Goal: Ask a question

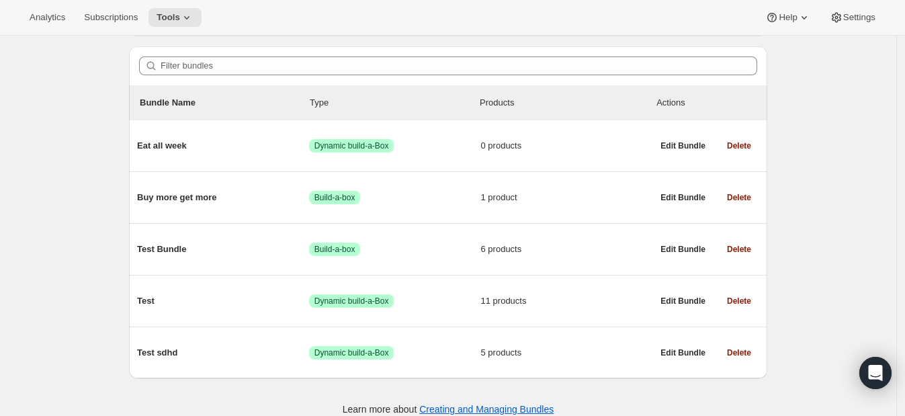
scroll to position [124, 0]
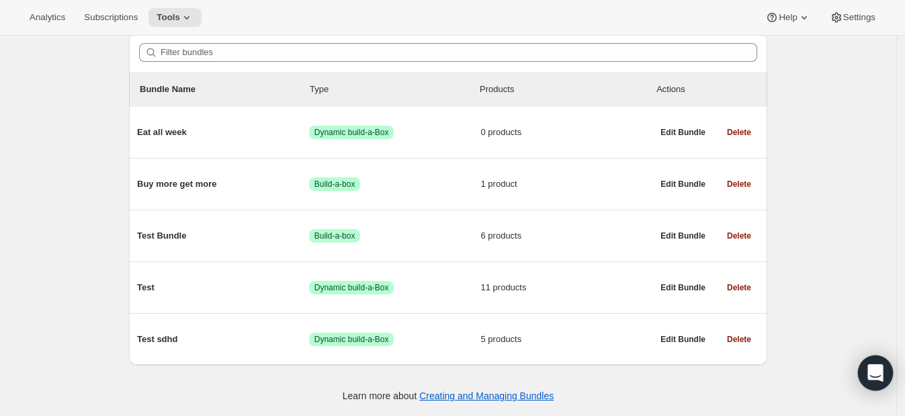
click at [885, 376] on div "Open Intercom Messenger" at bounding box center [876, 373] width 36 height 36
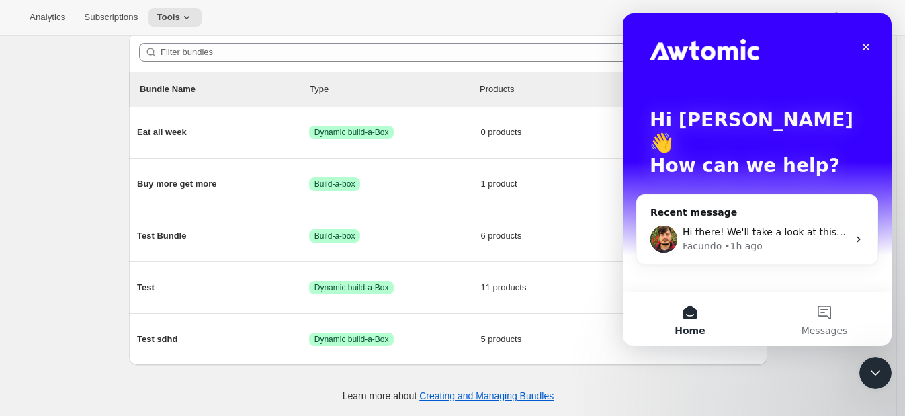
scroll to position [0, 0]
click at [799, 239] on div "Facundo • 1h ago" at bounding box center [765, 246] width 165 height 14
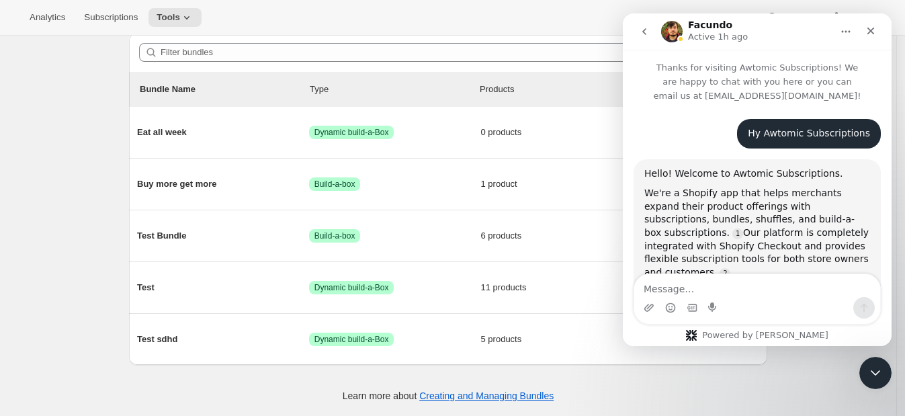
scroll to position [578, 0]
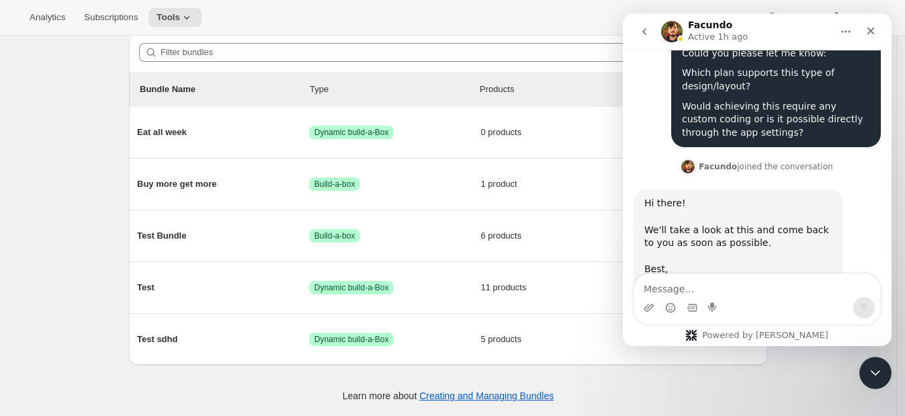
click at [816, 140] on div "Would achieving this require any custom coding or is it possible directly throu…" at bounding box center [776, 120] width 188 height 40
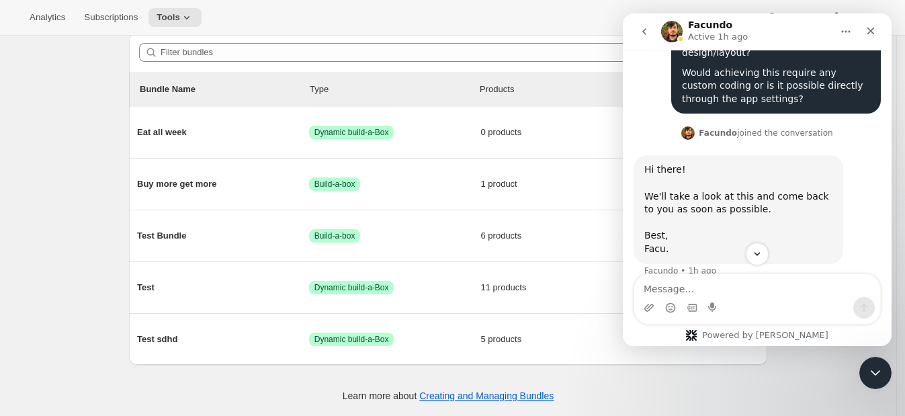
scroll to position [681, 0]
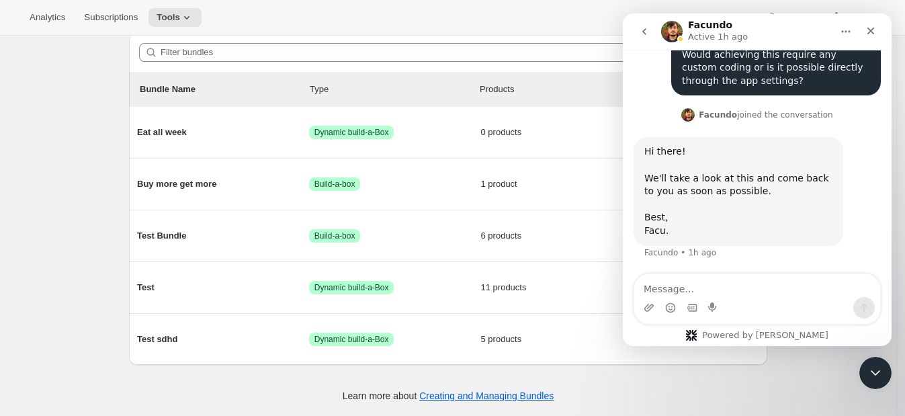
click at [648, 28] on icon "go back" at bounding box center [644, 31] width 11 height 11
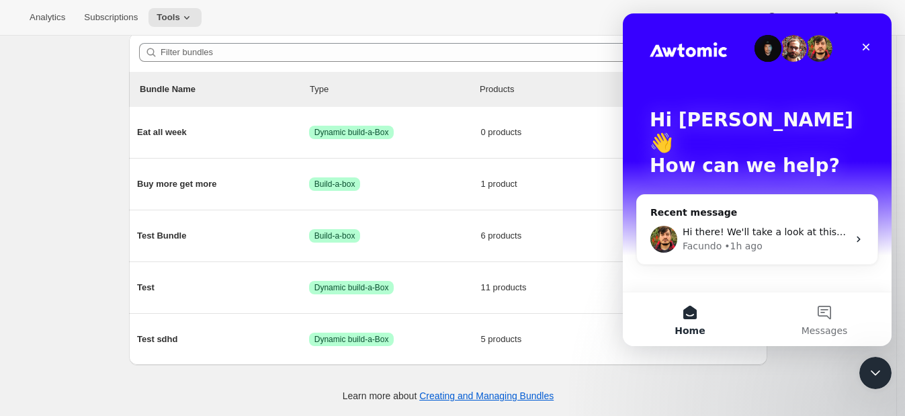
scroll to position [0, 0]
click at [861, 44] on icon "Close" at bounding box center [866, 47] width 11 height 11
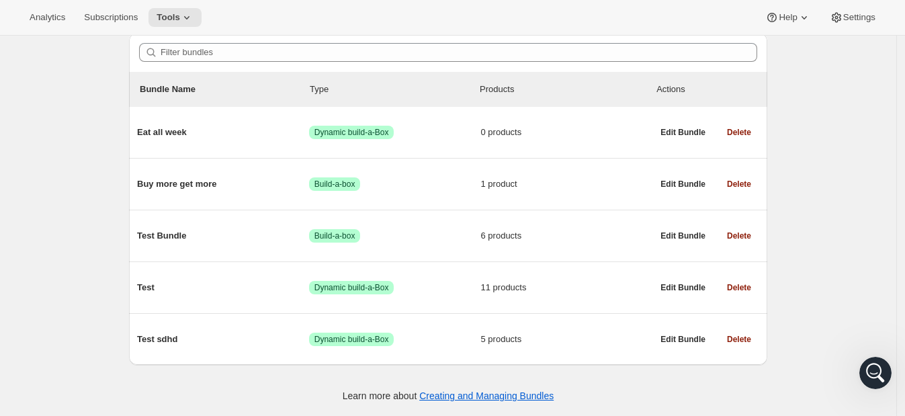
click at [827, 94] on div "Bundles. This page is ready Bundles Create All time Revenue $0.00 Orders 0 Acti…" at bounding box center [448, 164] width 896 height 504
click at [810, 237] on div "Bundles. This page is ready Bundles Create All time Revenue $0.00 Orders 0 Acti…" at bounding box center [448, 164] width 896 height 504
